Goal: Information Seeking & Learning: Check status

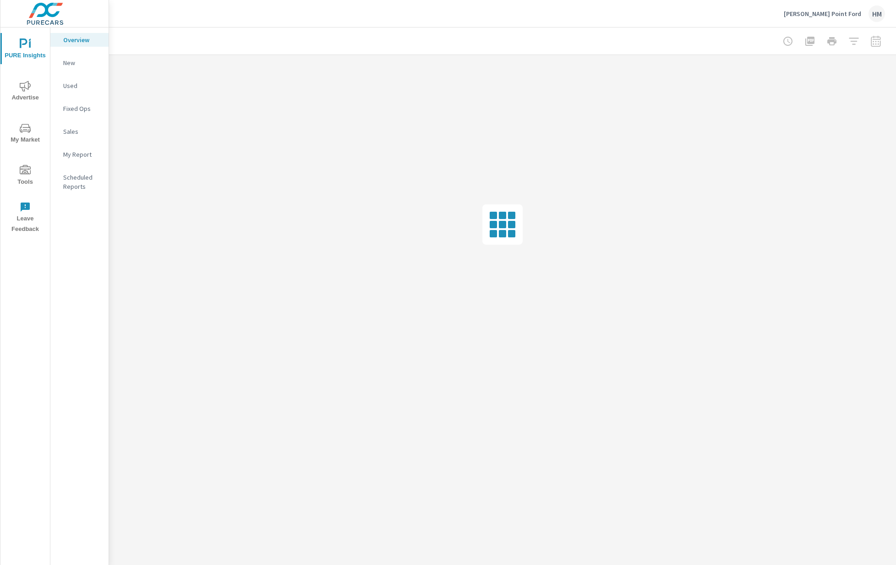
click at [23, 87] on icon "nav menu" at bounding box center [25, 86] width 11 height 11
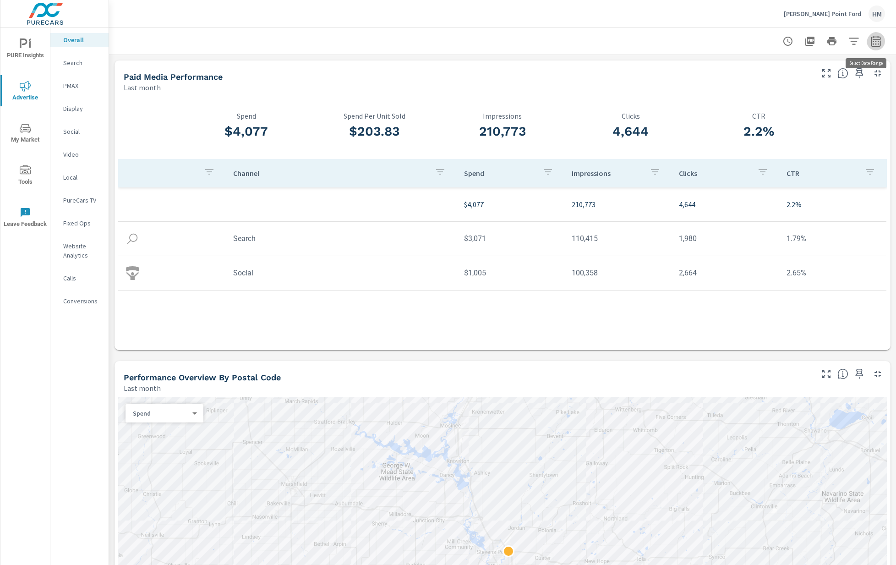
click at [874, 41] on icon "button" at bounding box center [875, 43] width 6 height 4
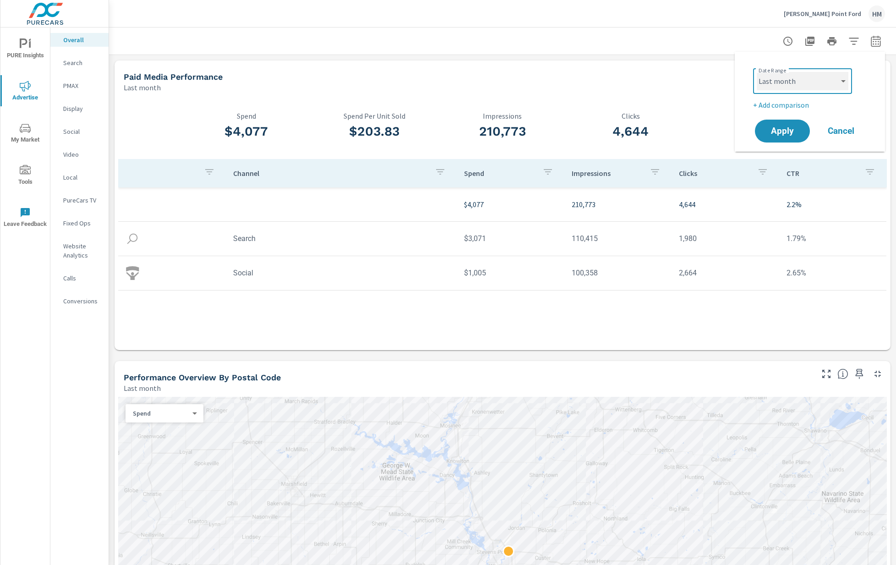
select select "Month to date"
click at [781, 130] on span "Apply" at bounding box center [782, 131] width 38 height 9
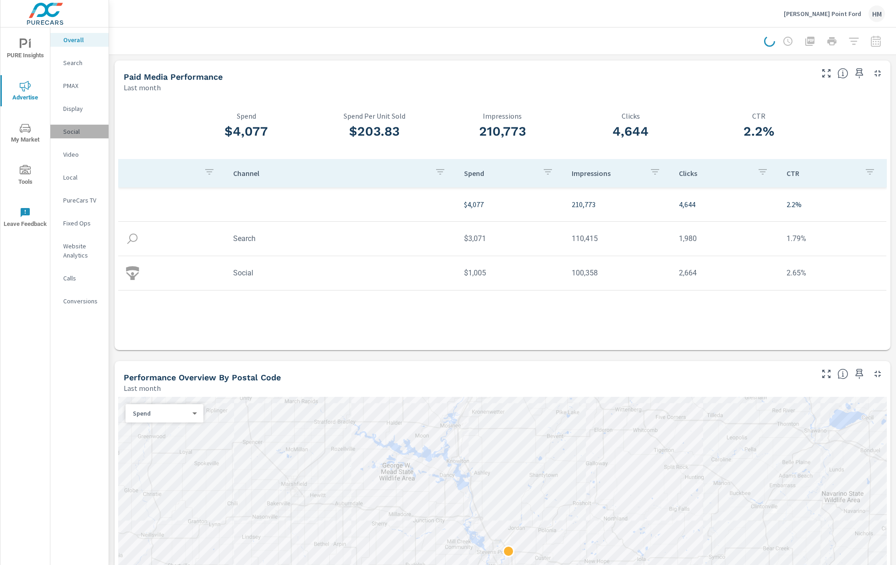
click at [76, 129] on p "Social" at bounding box center [82, 131] width 38 height 9
click at [71, 136] on div "Social" at bounding box center [79, 132] width 58 height 14
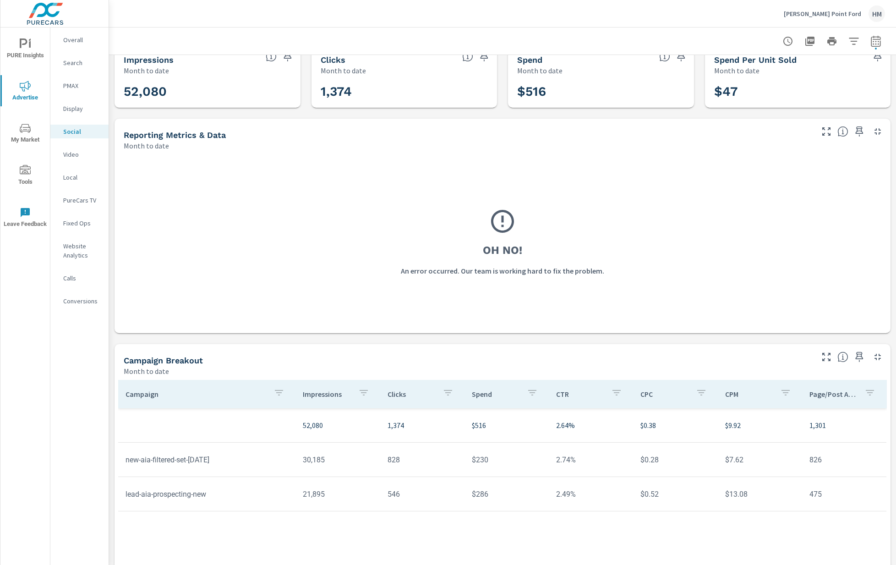
scroll to position [26, 0]
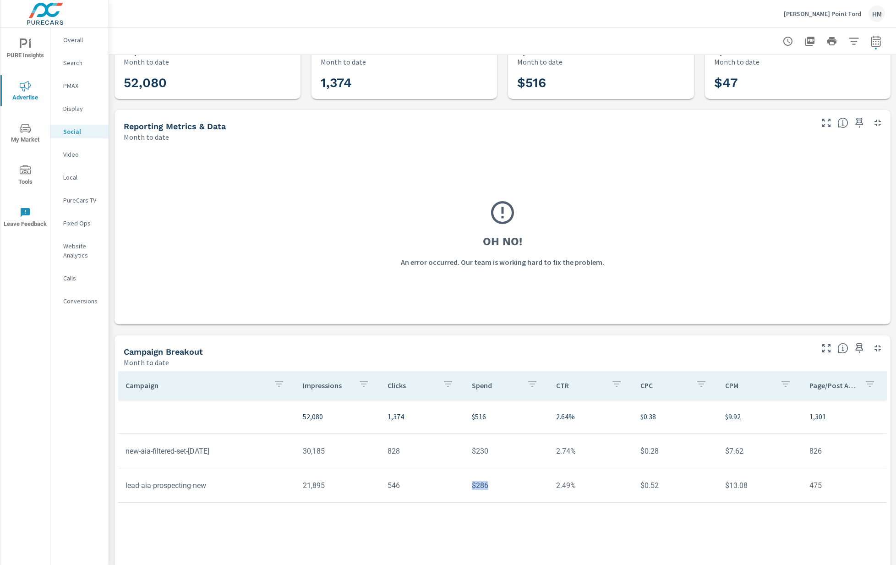
drag, startPoint x: 485, startPoint y: 486, endPoint x: 467, endPoint y: 486, distance: 17.9
click at [467, 486] on td "$286" at bounding box center [506, 484] width 84 height 23
click at [856, 11] on p "[PERSON_NAME] Point Ford" at bounding box center [821, 14] width 77 height 8
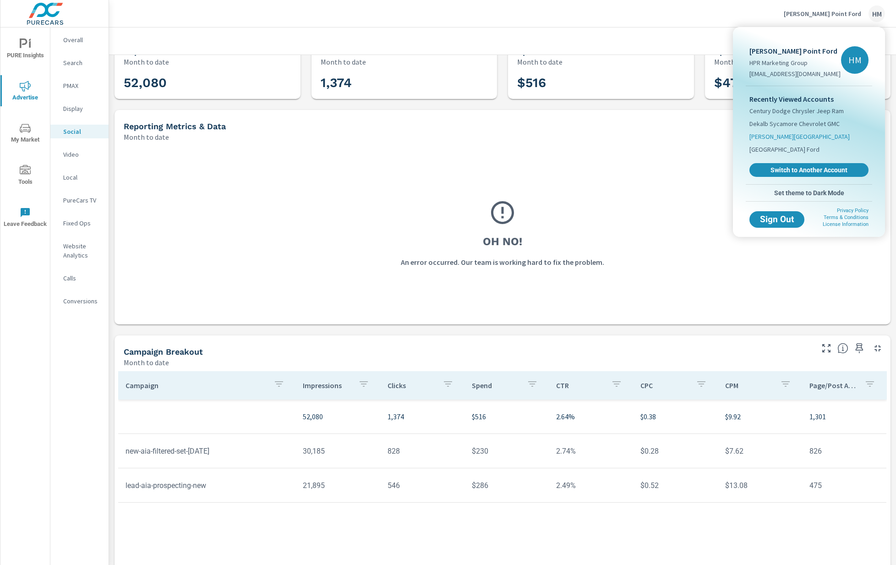
click at [803, 135] on span "[PERSON_NAME][GEOGRAPHIC_DATA]" at bounding box center [799, 136] width 100 height 9
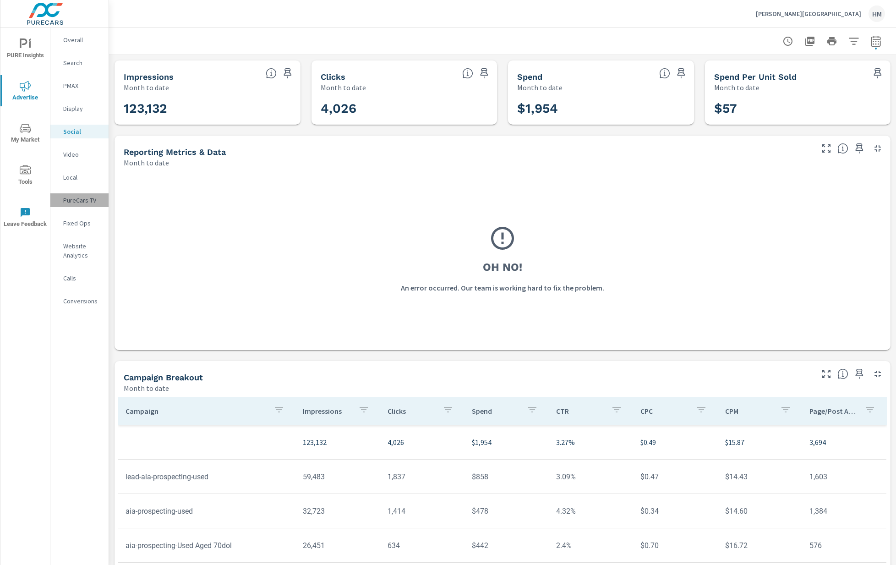
click at [81, 195] on div "PureCars TV" at bounding box center [79, 200] width 58 height 14
